Goal: Find specific page/section: Find specific page/section

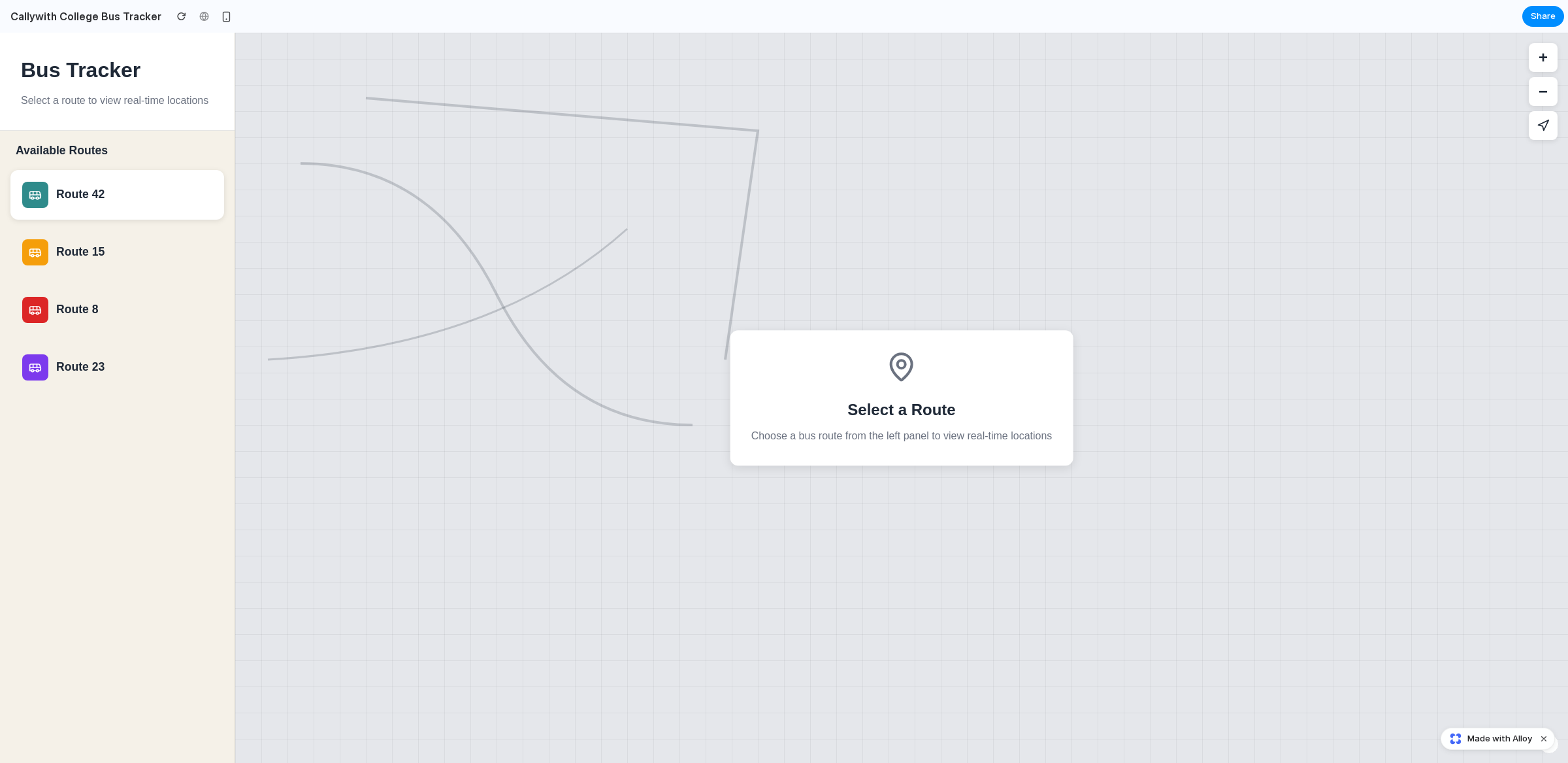
click at [89, 195] on div "Route 42" at bounding box center [134, 194] width 156 height 14
